Goal: Task Accomplishment & Management: Use online tool/utility

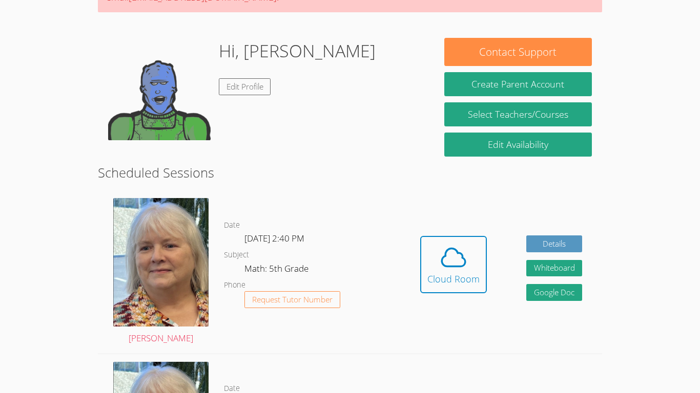
scroll to position [129, 0]
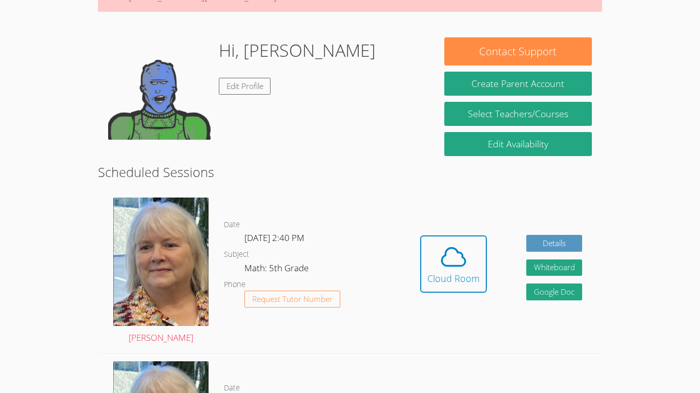
click at [642, 83] on body "Home Programs Sessions Tutors Messages Billing Logout Nevaehya Successfully aut…" at bounding box center [350, 67] width 700 height 393
click at [464, 267] on icon at bounding box center [453, 257] width 29 height 29
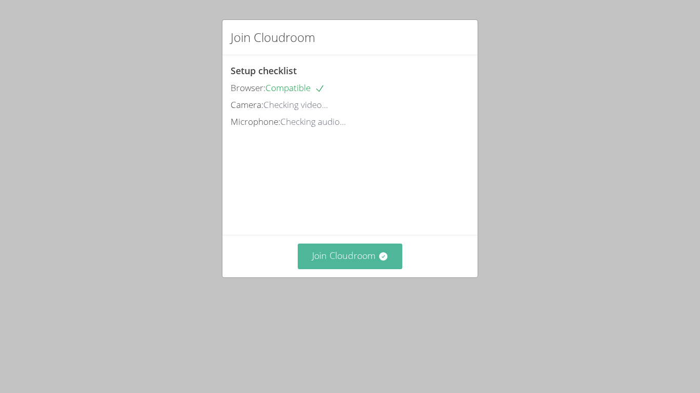
click at [348, 269] on button "Join Cloudroom" at bounding box center [350, 256] width 105 height 25
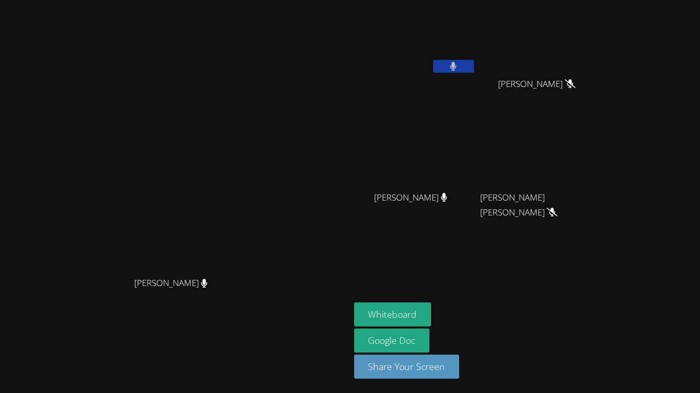
click at [456, 67] on icon at bounding box center [453, 66] width 7 height 9
click at [431, 316] on button "Whiteboard" at bounding box center [392, 315] width 77 height 24
